Goal: Information Seeking & Learning: Check status

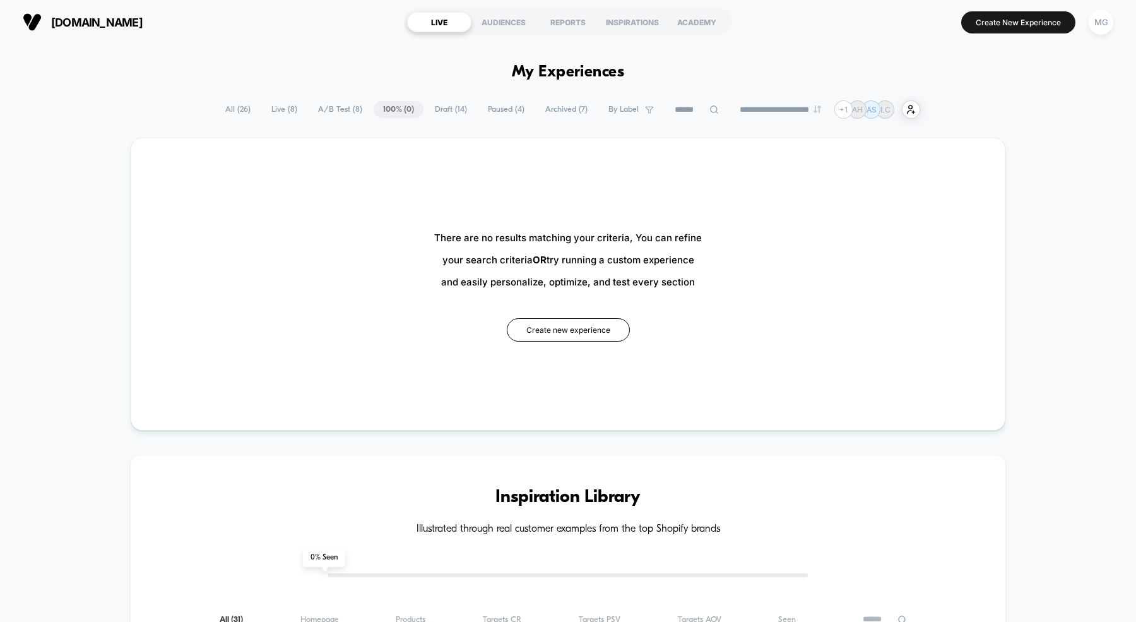
click at [516, 16] on div "AUDIENCES" at bounding box center [504, 22] width 64 height 20
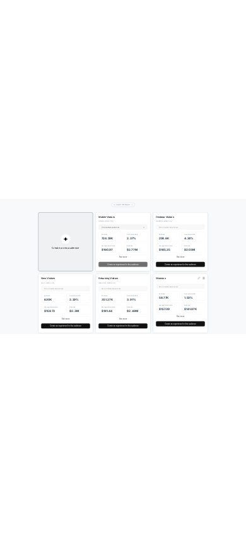
scroll to position [117, 0]
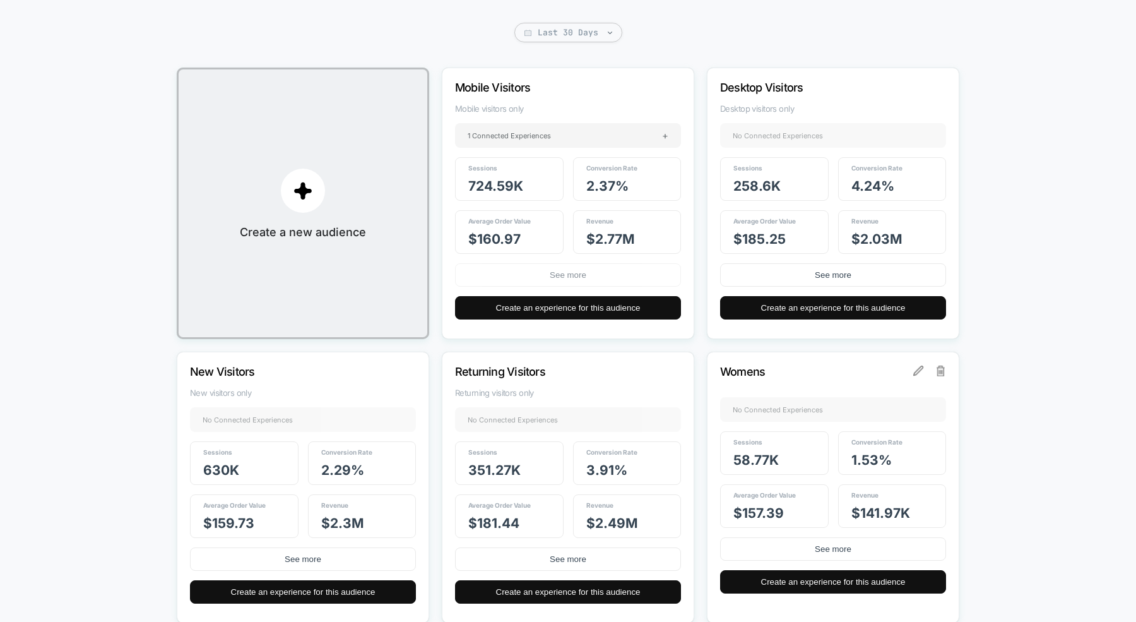
click at [564, 273] on button "See more" at bounding box center [568, 274] width 226 height 23
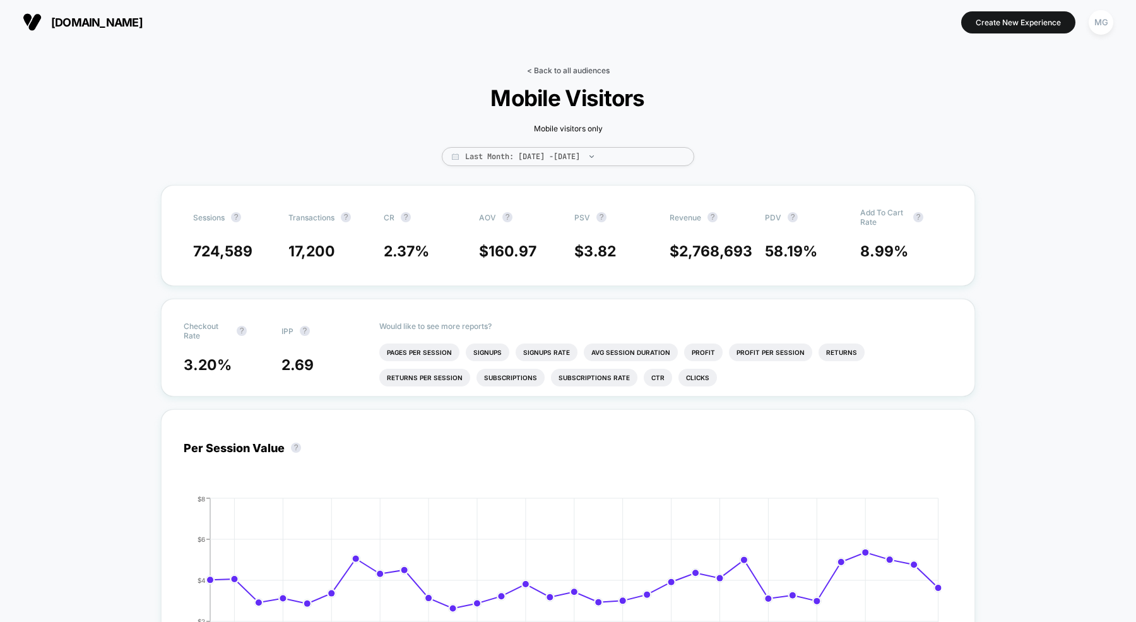
click at [589, 66] on link "< Back to all audiences" at bounding box center [568, 70] width 83 height 9
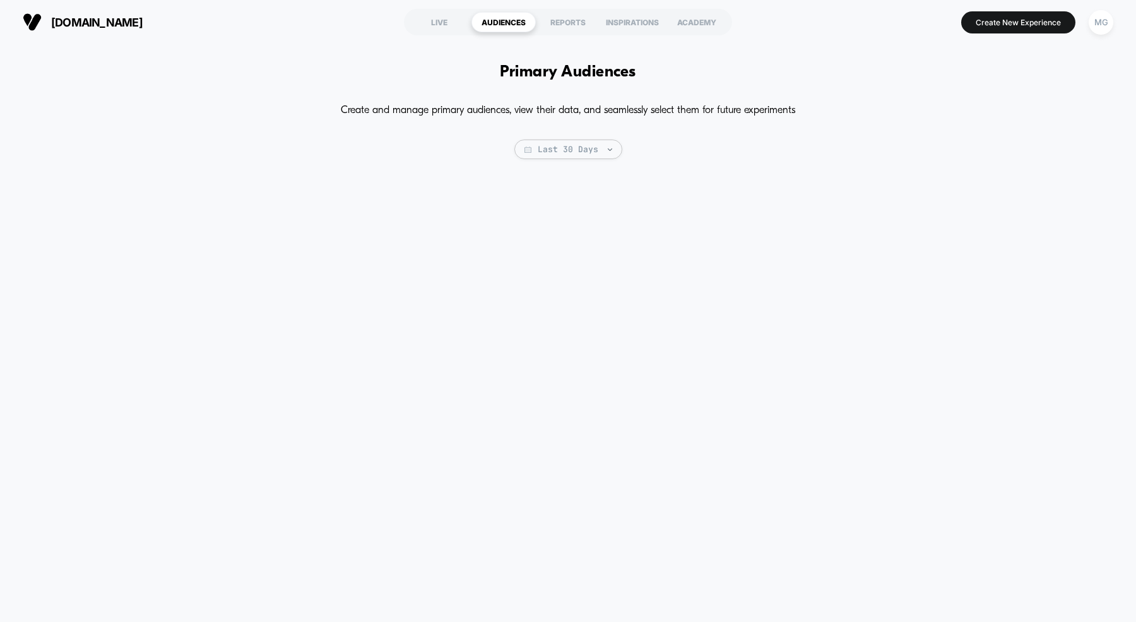
click at [429, 33] on section "LIVE AUDIENCES REPORTS INSPIRATIONS ACADEMY" at bounding box center [568, 22] width 360 height 32
click at [436, 23] on div "LIVE" at bounding box center [439, 22] width 64 height 20
